Goal: Information Seeking & Learning: Learn about a topic

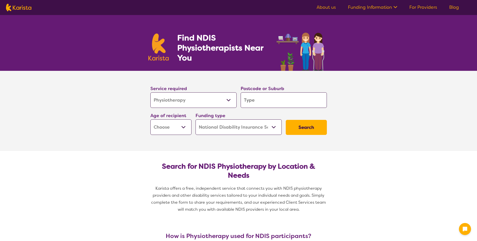
select select "Physiotherapy"
select select "NDIS"
select select "Physiotherapy"
select select "NDIS"
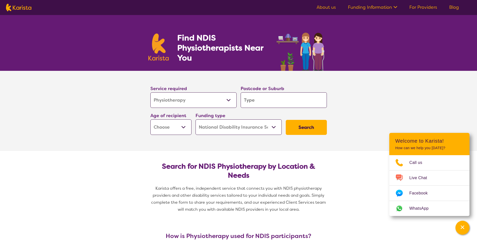
click at [259, 101] on input "search" at bounding box center [284, 100] width 86 height 16
type input "6111"
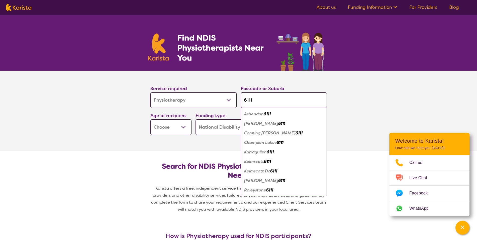
click at [254, 162] on em "Kelmscott" at bounding box center [254, 161] width 20 height 5
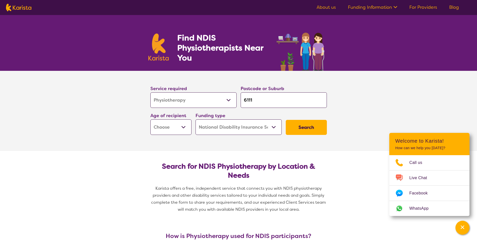
click at [183, 128] on select "Early Childhood - 0 to 9 Child - 10 to 11 Adolescent - 12 to 17 Adult - 18 to 6…" at bounding box center [170, 128] width 41 height 16
select select "AD"
click at [150, 120] on select "Early Childhood - 0 to 9 Child - 10 to 11 Adolescent - 12 to 17 Adult - 18 to 6…" at bounding box center [170, 128] width 41 height 16
select select "AD"
click at [302, 127] on button "Search" at bounding box center [306, 127] width 41 height 15
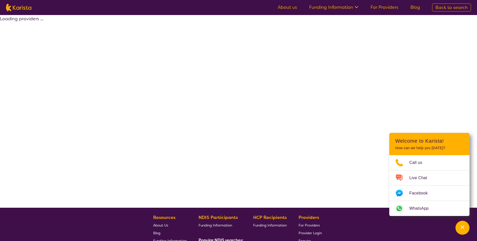
select select "by_score"
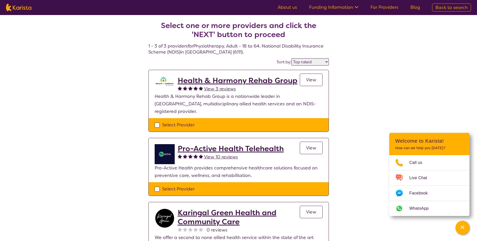
select select "Physiotherapy"
select select "AD"
select select "NDIS"
select select "Physiotherapy"
select select "AD"
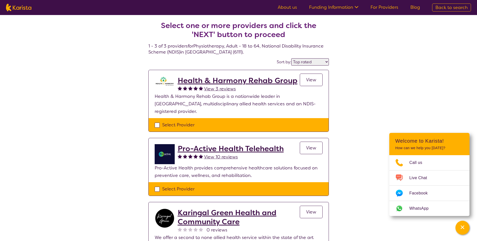
select select "NDIS"
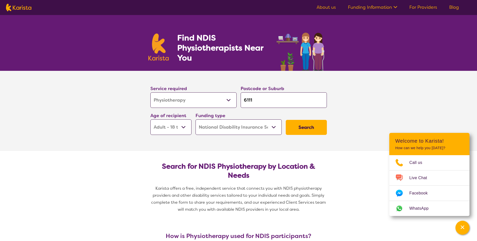
drag, startPoint x: 255, startPoint y: 100, endPoint x: 231, endPoint y: 98, distance: 23.2
click at [235, 101] on div "Service required Allied Health Assistant Assessment ([MEDICAL_DATA] or [MEDICAL…" at bounding box center [238, 110] width 180 height 54
type input "6"
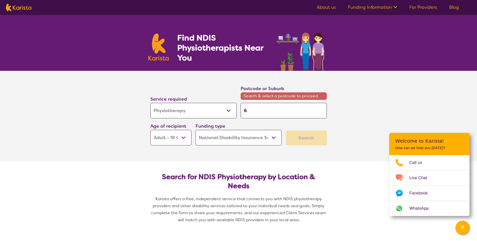
type input "61"
type input "611"
type input "6112"
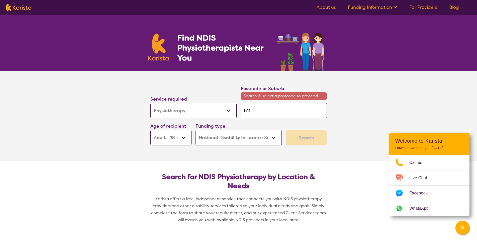
type input "6112"
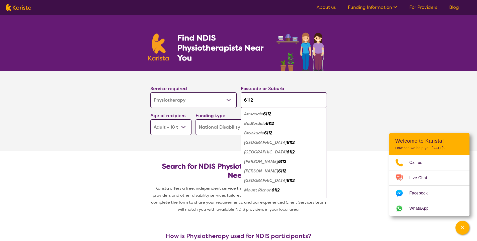
type input "6112"
click at [263, 114] on em "Armadale" at bounding box center [253, 113] width 19 height 5
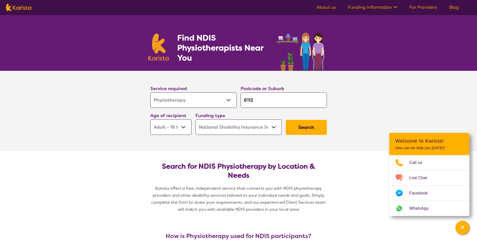
click at [301, 126] on button "Search" at bounding box center [306, 127] width 41 height 15
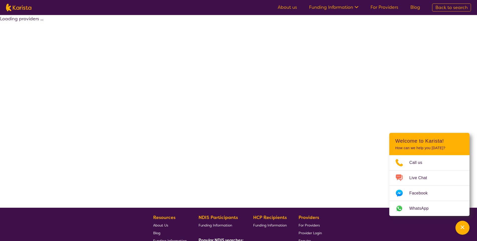
select select "by_score"
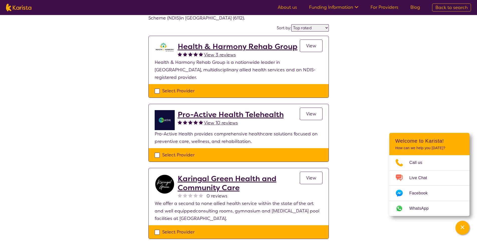
scroll to position [25, 0]
